Goal: Transaction & Acquisition: Obtain resource

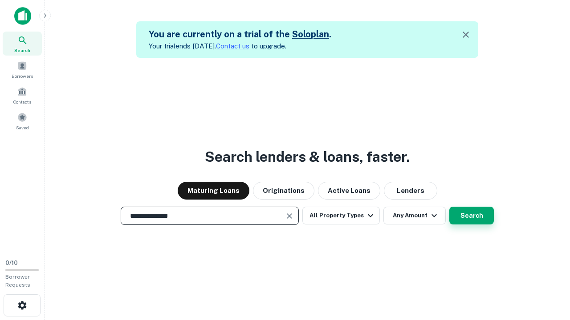
type input "**********"
click at [471, 216] on button "Search" at bounding box center [471, 216] width 44 height 18
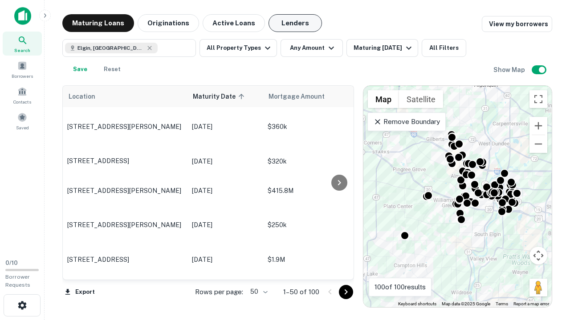
click at [295, 23] on button "Lenders" at bounding box center [294, 23] width 53 height 18
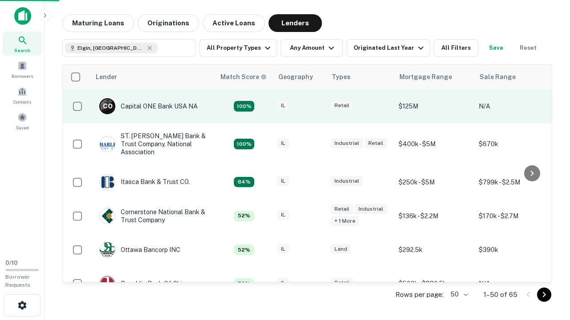
click at [316, 106] on div "IL" at bounding box center [299, 107] width 44 height 12
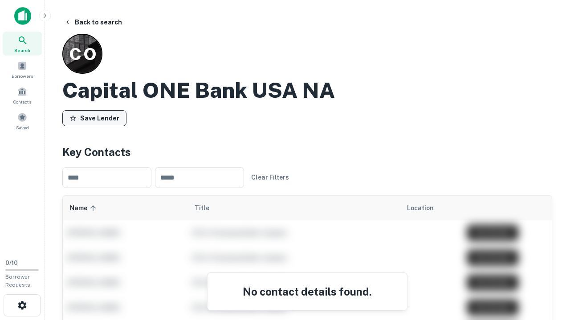
click at [94, 118] on button "Save Lender" at bounding box center [94, 118] width 64 height 16
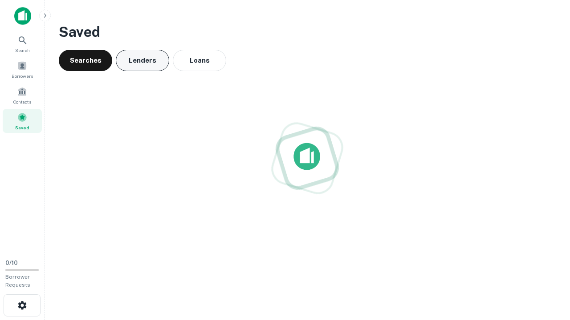
click at [142, 61] on button "Lenders" at bounding box center [142, 60] width 53 height 21
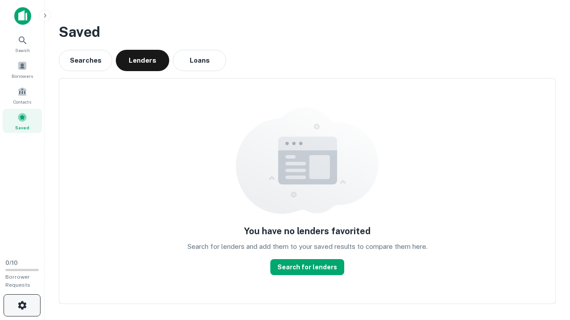
click at [22, 306] on icon "button" at bounding box center [22, 305] width 11 height 11
